Goal: Check status: Check status

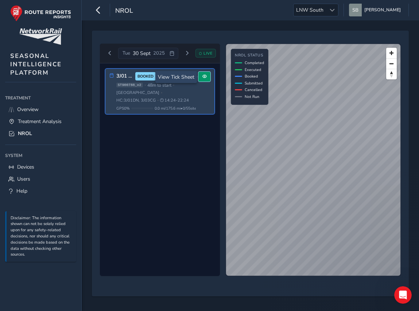
click at [205, 76] on span at bounding box center [204, 76] width 4 height 4
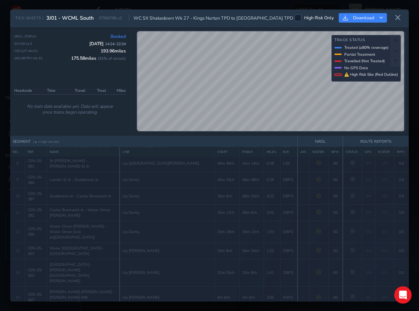
scroll to position [12, 0]
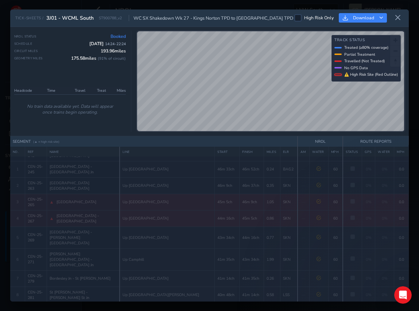
click at [396, 16] on icon at bounding box center [397, 18] width 7 height 7
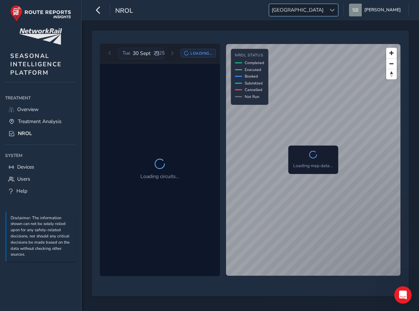
click at [338, 7] on div at bounding box center [332, 10] width 12 height 12
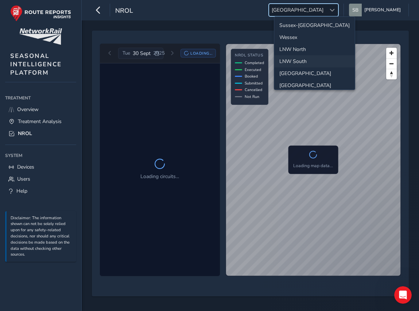
scroll to position [26, 0]
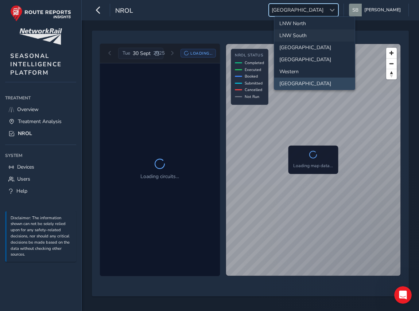
click at [298, 32] on li "LNW South" at bounding box center [314, 36] width 81 height 12
